Goal: Book appointment/travel/reservation

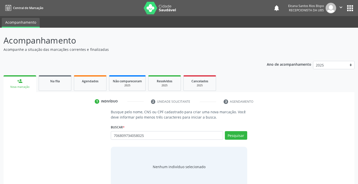
type input "706809734058025"
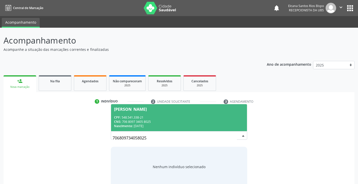
click at [130, 116] on div "CPF: 548.541.338-21" at bounding box center [179, 117] width 130 height 4
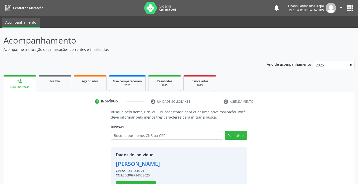
scroll to position [18, 0]
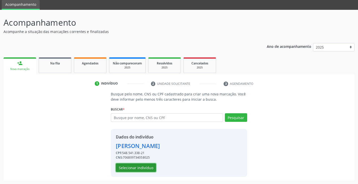
click at [140, 168] on button "Selecionar indivíduo" at bounding box center [136, 167] width 40 height 9
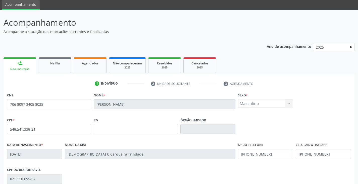
scroll to position [89, 0]
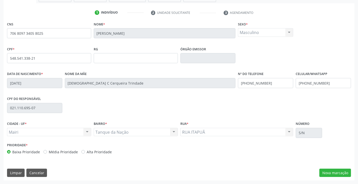
click at [89, 150] on label "Alta Prioridade" at bounding box center [99, 151] width 25 height 5
click at [85, 150] on input "Alta Prioridade" at bounding box center [83, 151] width 4 height 5
radio input "true"
click at [332, 175] on button "Nova marcação" at bounding box center [335, 172] width 32 height 9
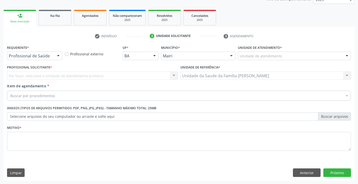
scroll to position [65, 0]
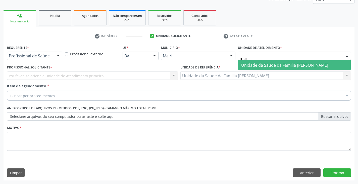
type input "mari"
click at [271, 65] on span "Unidade da Saude da Familia [PERSON_NAME]" at bounding box center [284, 65] width 87 height 6
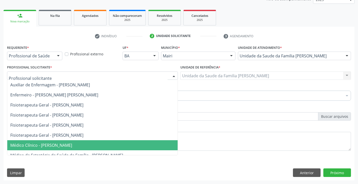
click at [31, 142] on span "Médico Clínico - [PERSON_NAME]" at bounding box center [92, 145] width 170 height 10
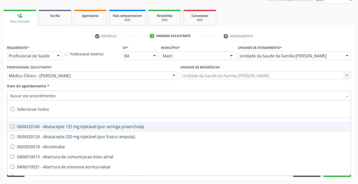
click at [40, 94] on input "Item de agendamento *" at bounding box center [176, 95] width 333 height 10
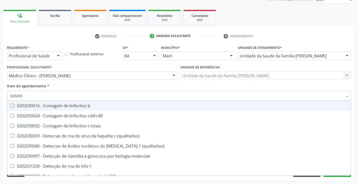
type input "0202038"
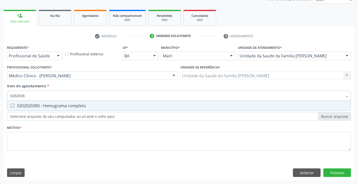
click at [36, 105] on div "0202020380 - Hemograma completo" at bounding box center [179, 106] width 338 height 4
checkbox completo "true"
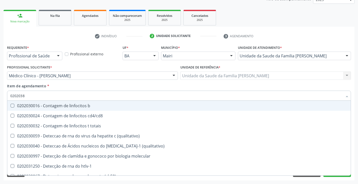
type input "020203"
checkbox b "false"
type input "02020"
checkbox completo "false"
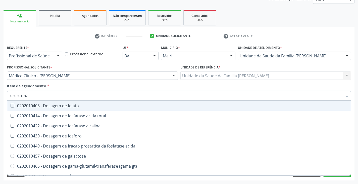
type input "020201047"
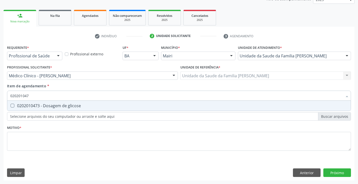
click at [36, 105] on div "0202010473 - Dosagem de glicose" at bounding box center [179, 106] width 338 height 4
checkbox glicose "true"
type input "02020104"
checkbox glicose "false"
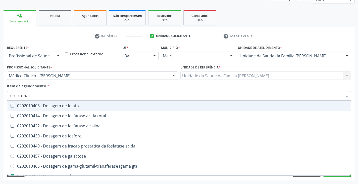
type input "0202010"
checkbox glicose "false"
type input "020201069"
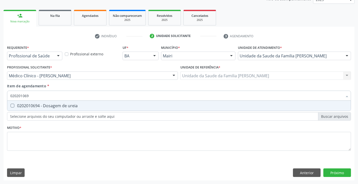
click at [36, 105] on div "0202010694 - Dosagem de ureia" at bounding box center [179, 106] width 338 height 4
checkbox ureia "true"
type input "02020106"
checkbox ureia "false"
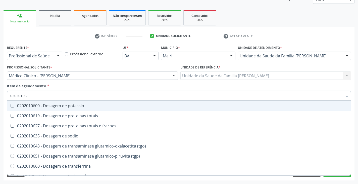
type input "0202010"
checkbox ureia "false"
type input "020201031"
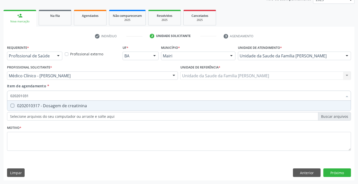
click at [36, 105] on div "0202010317 - Dosagem de creatinina" at bounding box center [179, 106] width 338 height 4
checkbox creatinina "true"
type input "02020103"
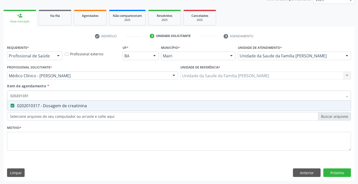
checkbox creatinina "false"
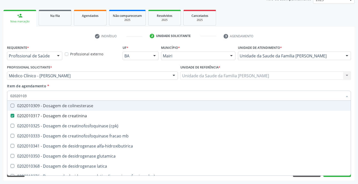
type input "0202010"
checkbox creatinina "false"
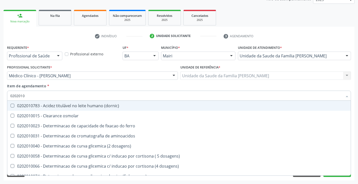
type input "02020106"
checkbox ivy "true"
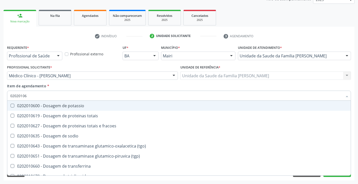
type input "020201064"
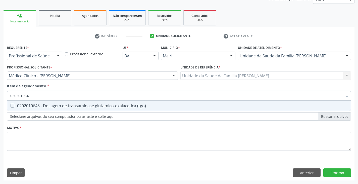
click at [36, 105] on div "0202010643 - Dosagem de transaminase glutamico-oxalacetica (tgo)" at bounding box center [179, 106] width 338 height 4
checkbox \(tgo\) "true"
type input "02020106"
checkbox \(tgo\) "false"
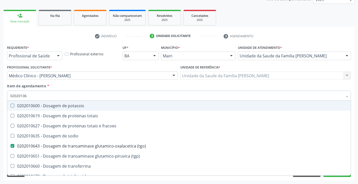
type input "020201065"
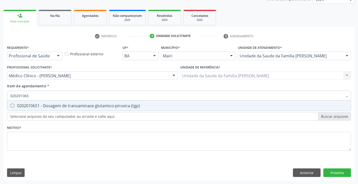
click at [36, 105] on div "0202010651 - Dosagem de transaminase glutamico-piruvica (tgp)" at bounding box center [179, 106] width 338 height 4
checkbox \(tgp\) "true"
type input "02020106"
checkbox \(tgp\) "false"
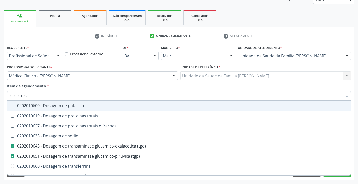
type input "020201069"
checkbox potassio "true"
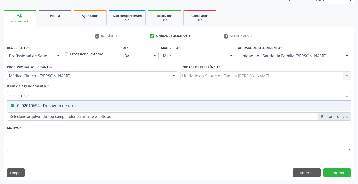
type input "02020106"
checkbox ureia "false"
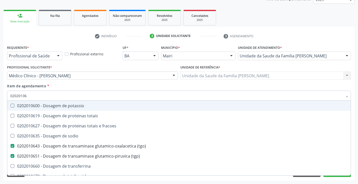
type input "020201063"
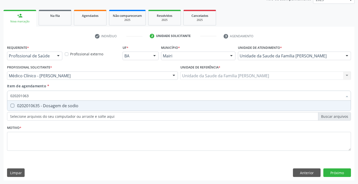
click at [36, 105] on div "0202010635 - Dosagem de sodio" at bounding box center [179, 106] width 338 height 4
checkbox sodio "true"
type input "02020106"
checkbox sodio "false"
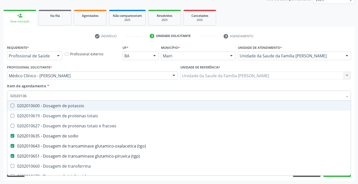
type input "020201060"
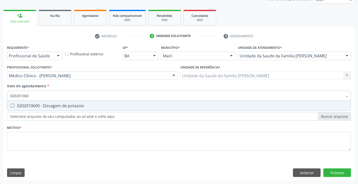
click at [36, 105] on div "0202010600 - Dosagem de potassio" at bounding box center [179, 106] width 338 height 4
checkbox potassio "true"
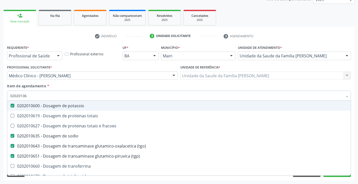
type input "0202010"
checkbox potassio "false"
checkbox sodio "false"
checkbox \(tgo\) "false"
checkbox \(tgp\) "false"
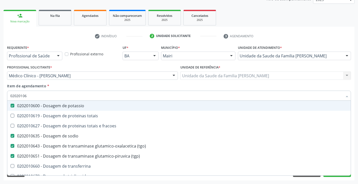
checkbox ureia "false"
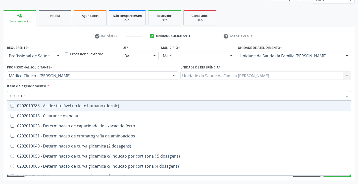
type input "020201"
checkbox creatinina "false"
checkbox ferritina "true"
checkbox glicose "false"
checkbox magnesio "true"
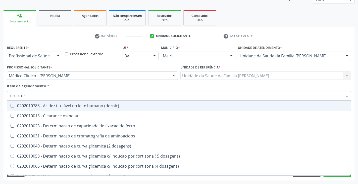
checkbox potassio "false"
checkbox sodio "false"
checkbox \(tgo\) "false"
checkbox \(tgp\) "false"
checkbox proteinas "true"
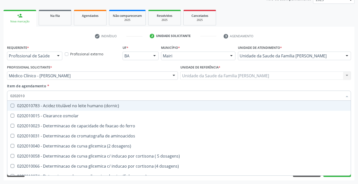
checkbox \) "true"
checkbox d-xilose "true"
type input "0"
checkbox creatinina "false"
checkbox glicose "false"
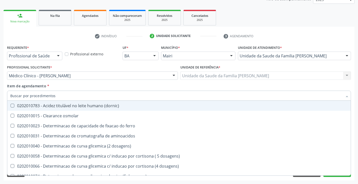
checkbox potassio "false"
checkbox sodio "false"
checkbox \(tgo\) "false"
checkbox \(tgp\) "false"
checkbox ureia "false"
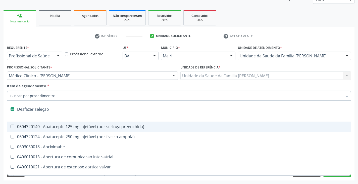
type input "m"
checkbox pulmonares "true"
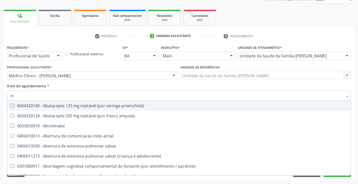
type input "ma"
checkbox básica "true"
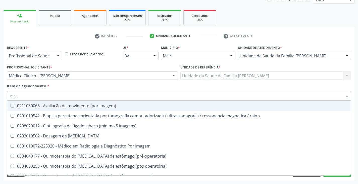
type input "magn"
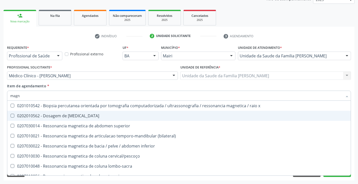
drag, startPoint x: 57, startPoint y: 116, endPoint x: 60, endPoint y: 115, distance: 2.6
click at [58, 116] on div "0202010562 - Dosagem de [MEDICAL_DATA]" at bounding box center [179, 116] width 338 height 4
checkbox magnesio "true"
type input "mag"
checkbox magnesio "false"
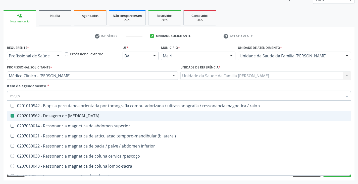
checkbox \(bilateral\) "true"
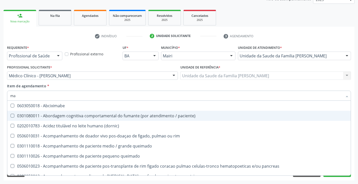
type input "m"
checkbox rim "false"
checkbox magnesio "false"
checkbox completo "false"
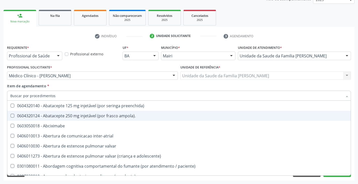
checkbox creatinina "false"
type input "ca"
checkbox \(bilateral\) "true"
checkbox projecoes\) "true"
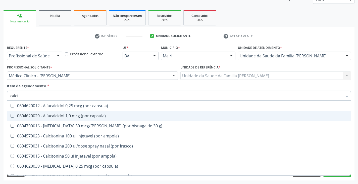
type input "calcio"
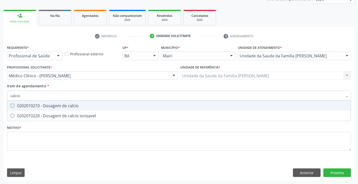
click at [67, 110] on span "0202010210 - Dosagem de calcio" at bounding box center [179, 106] width 344 height 10
checkbox calcio "true"
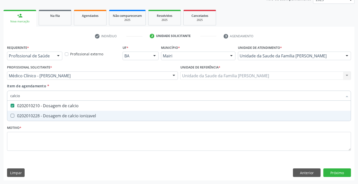
type input "calci"
checkbox calcio "false"
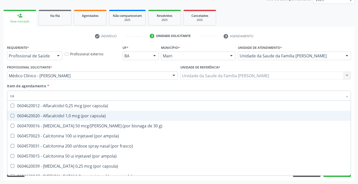
type input "c"
checkbox calcio "false"
checkbox calcitonina "false"
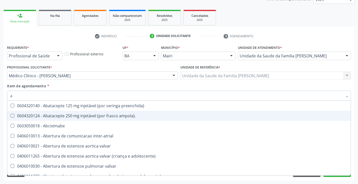
type input "ac"
checkbox população "true"
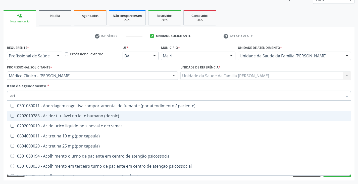
type input "acid"
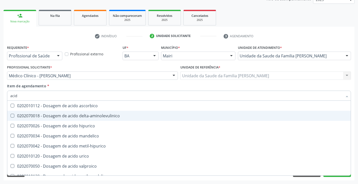
scroll to position [75, 0]
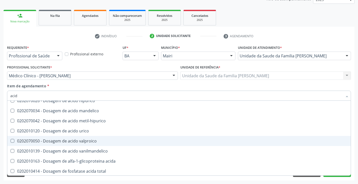
click at [72, 139] on div "0202070050 - Dosagem de acido valproico" at bounding box center [179, 141] width 338 height 4
checkbox valproico "true"
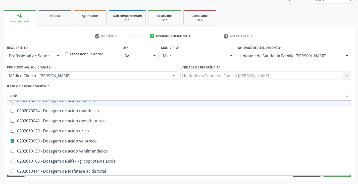
click at [89, 83] on div "Profissional Solicitante * Médico Clínico - [PERSON_NAME] Auxiliar de Enfermage…" at bounding box center [92, 74] width 173 height 20
checkbox derrames "true"
checkbox ferro "true"
checkbox aminoacidos "true"
checkbox \(serotonina\) "true"
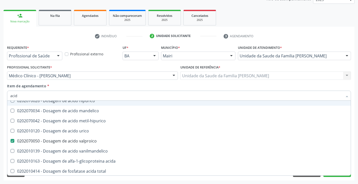
checkbox ascorbico "true"
checkbox delta-aminolevulinico "true"
checkbox hipurico "true"
checkbox mandelico "true"
checkbox metil-hipurico "true"
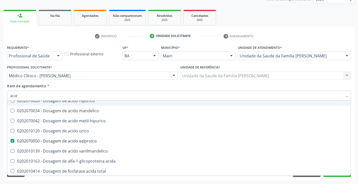
checkbox urico "true"
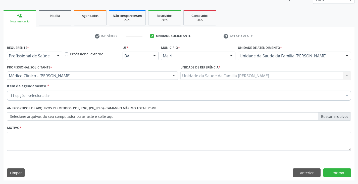
scroll to position [0, 0]
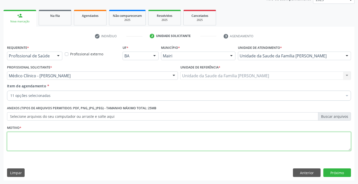
click at [69, 136] on textarea at bounding box center [179, 141] width 344 height 19
type textarea "CID 10: F84.0 G40.3 URGENTE"
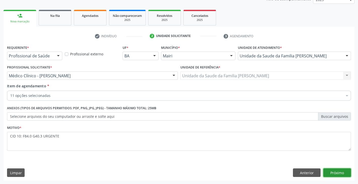
click at [346, 172] on button "Próximo" at bounding box center [337, 172] width 28 height 9
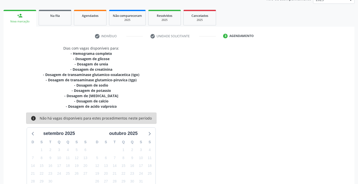
scroll to position [103, 0]
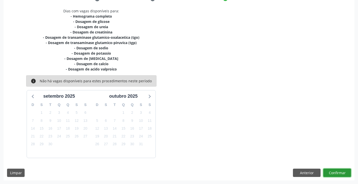
click at [337, 176] on button "Confirmar" at bounding box center [337, 172] width 28 height 9
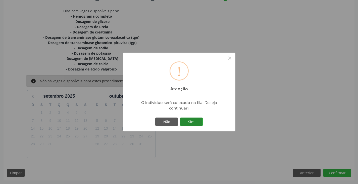
click at [194, 122] on button "Sim" at bounding box center [191, 121] width 23 height 9
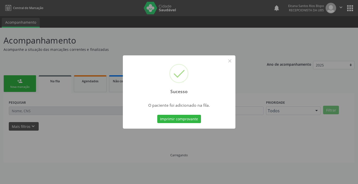
scroll to position [0, 0]
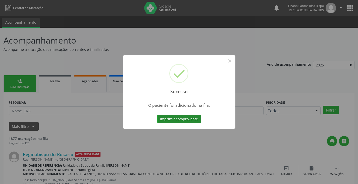
click at [194, 121] on button "Imprimir comprovante" at bounding box center [179, 119] width 44 height 9
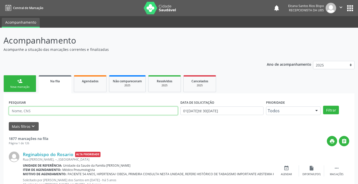
click at [50, 111] on input "text" at bounding box center [93, 110] width 169 height 9
paste input "706 8097 3405 8025"
type input "706 8097 3405 8025"
click at [323, 106] on button "Filtrar" at bounding box center [331, 110] width 16 height 9
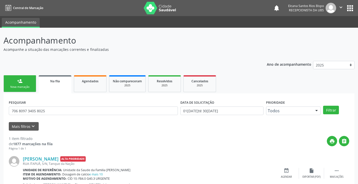
scroll to position [20, 0]
